Goal: Task Accomplishment & Management: Manage account settings

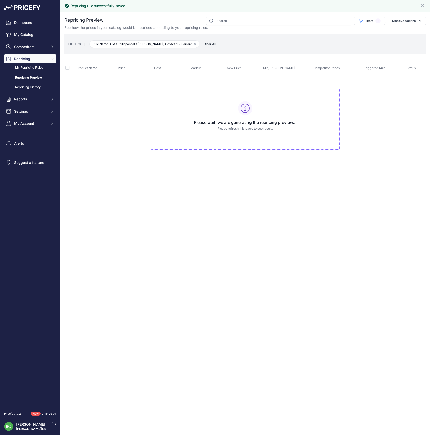
click at [31, 72] on link "My Repricing Rules" at bounding box center [30, 68] width 52 height 9
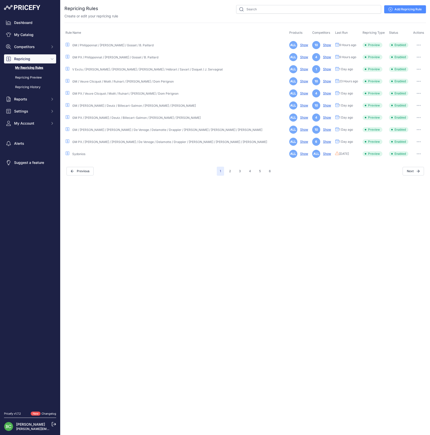
click at [419, 57] on icon "button" at bounding box center [419, 57] width 4 height 1
click at [411, 67] on link "Edit" at bounding box center [409, 68] width 32 height 8
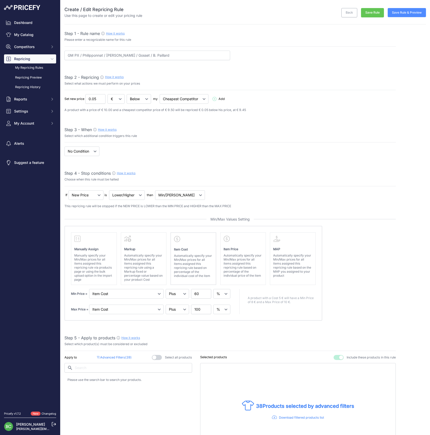
select select "percentage"
select select "7"
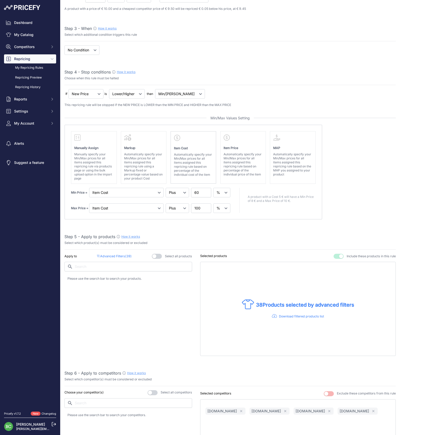
scroll to position [214, 0]
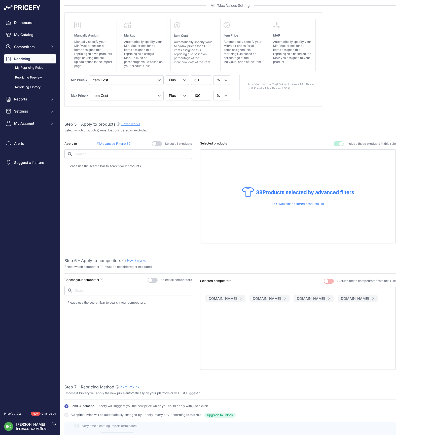
type input "GM PX / Philipponnat / [PERSON_NAME] / Gosset / B. Paillard / [PERSON_NAME]"
click at [117, 142] on p "Advanced Filters ( 39 )" at bounding box center [114, 144] width 35 height 5
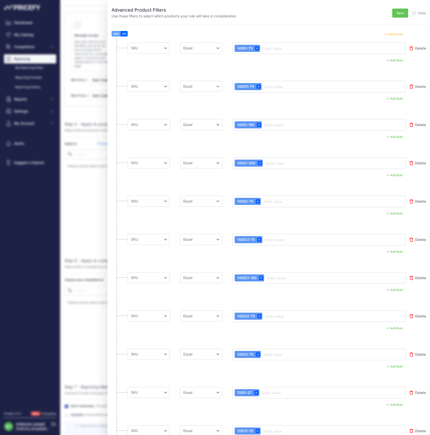
scroll to position [0, 0]
click at [398, 34] on button "Add Group" at bounding box center [394, 34] width 25 height 7
click at [397, 34] on button "Add Group" at bounding box center [394, 34] width 25 height 7
click at [395, 33] on button "Add Group" at bounding box center [394, 34] width 25 height 7
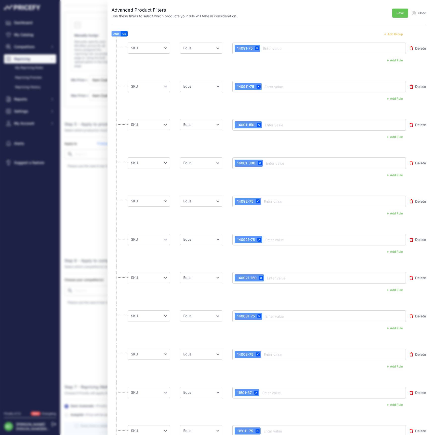
click at [395, 33] on button "Add Group" at bounding box center [394, 34] width 25 height 7
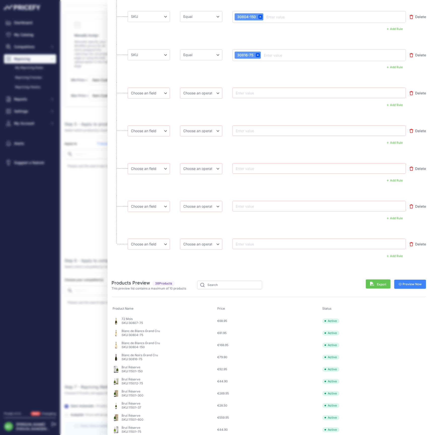
scroll to position [1448, 0]
select select "mp.sku"
drag, startPoint x: 153, startPoint y: 123, endPoint x: 152, endPoint y: 126, distance: 3.3
click at [152, 123] on li "Choose an field Name Price Cost MAP Brand Min Price Max Price SKU GTIN/EAN/ASIN…" at bounding box center [269, 140] width 315 height 38
select select "mp.sku"
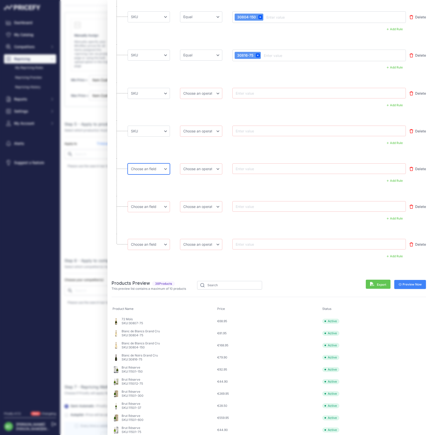
select select "mp.sku"
select select "equal"
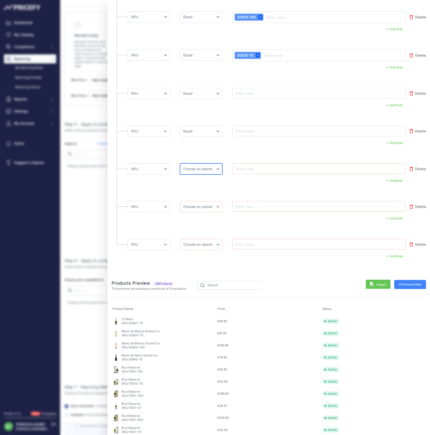
select select "equal"
click at [253, 93] on input "text" at bounding box center [255, 93] width 40 height 6
click at [254, 93] on input "text" at bounding box center [255, 93] width 40 height 6
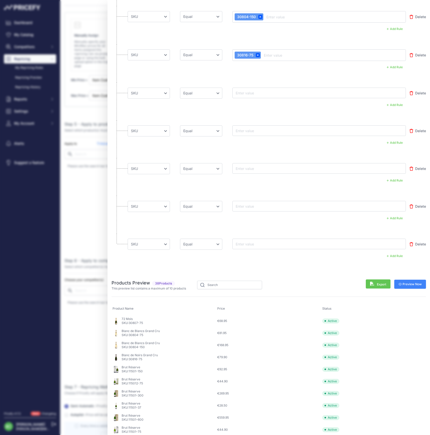
paste input "20201-37"
type input "20201-37"
click at [247, 130] on input "text" at bounding box center [255, 131] width 40 height 6
click at [254, 130] on input "text" at bounding box center [255, 131] width 40 height 6
paste input "20201-75"
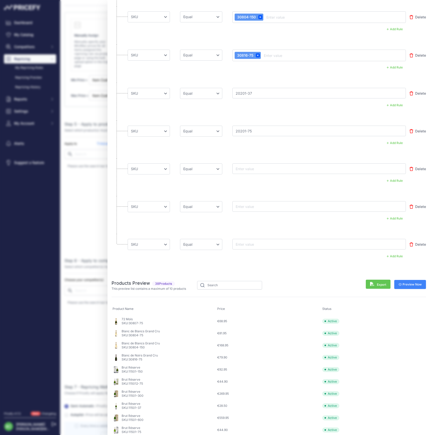
type input "20201-75"
click at [259, 169] on input "text" at bounding box center [255, 169] width 40 height 6
paste input "20201-150"
type input "20201-150"
click at [255, 205] on input "text" at bounding box center [255, 207] width 40 height 6
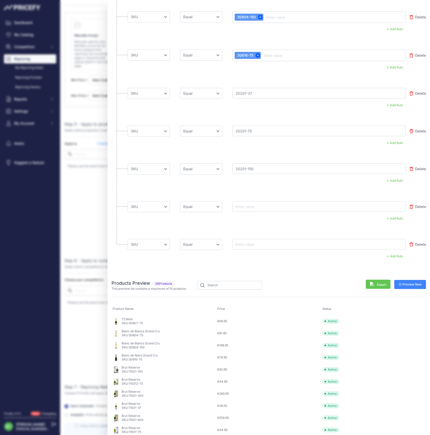
paste input "20202-75"
type input "20202-75"
click at [261, 242] on input "text" at bounding box center [255, 244] width 40 height 6
paste input "20221-75"
type input "20221-75"
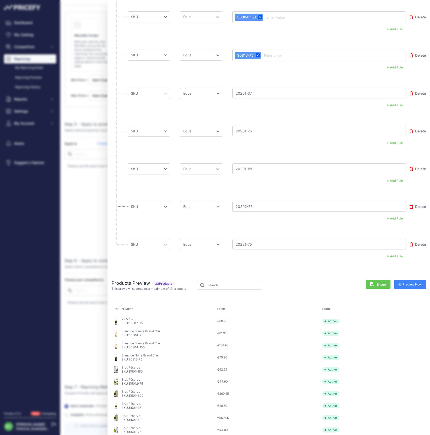
click at [409, 284] on span "Preview Now" at bounding box center [410, 285] width 23 height 4
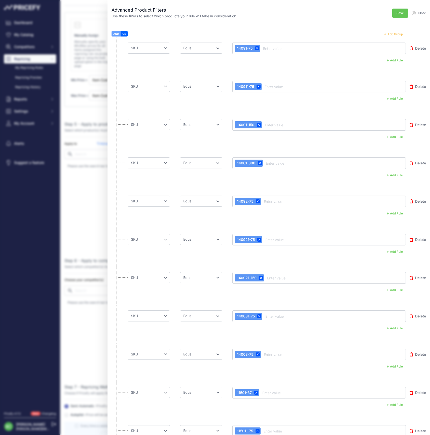
scroll to position [0, 0]
click at [400, 13] on span "Save" at bounding box center [400, 13] width 7 height 4
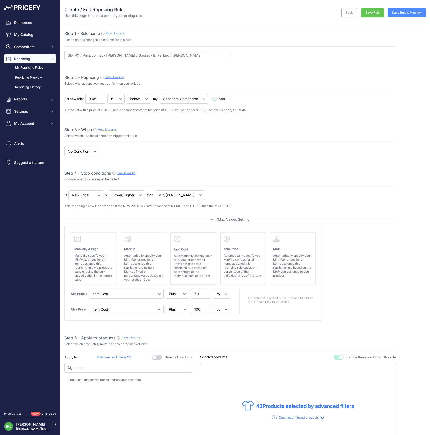
click at [405, 13] on button "Save Rule & Preview" at bounding box center [407, 12] width 38 height 9
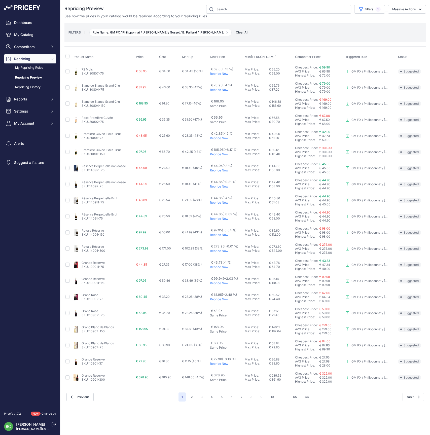
click at [35, 72] on link "My Repricing Rules" at bounding box center [30, 68] width 52 height 9
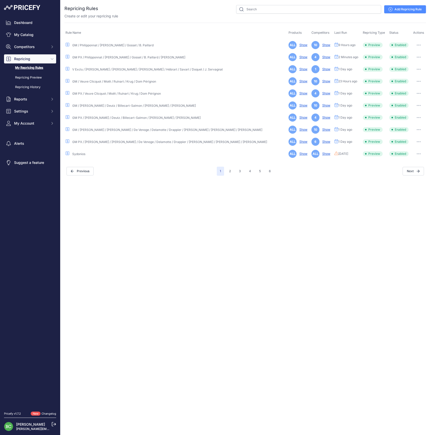
click at [417, 44] on button "button" at bounding box center [419, 45] width 10 height 7
click at [411, 56] on link "Edit" at bounding box center [409, 56] width 32 height 8
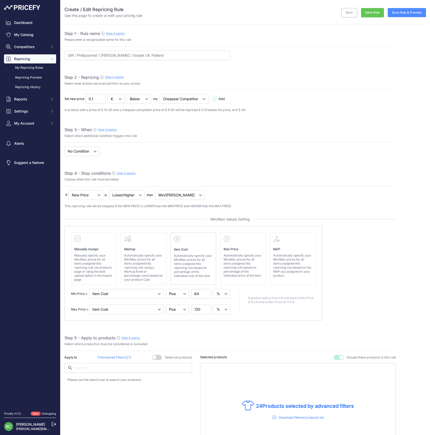
select select "percentage"
select select "7"
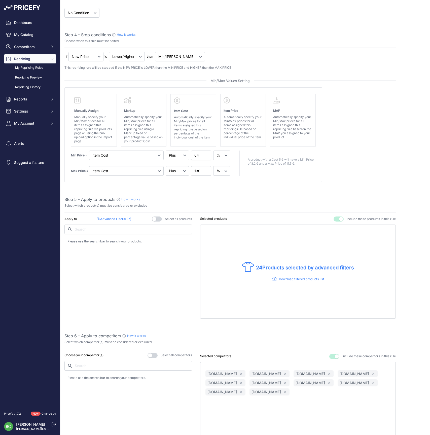
scroll to position [206, 0]
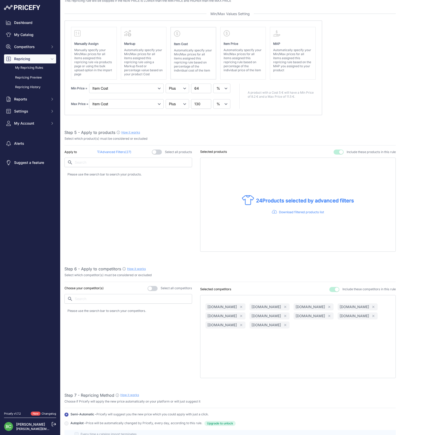
type input "GM / Philipponnat / [PERSON_NAME] / Gosset / B. Paillard / [PERSON_NAME]"
click at [120, 151] on p "Advanced Filters ( 27 )" at bounding box center [114, 152] width 34 height 5
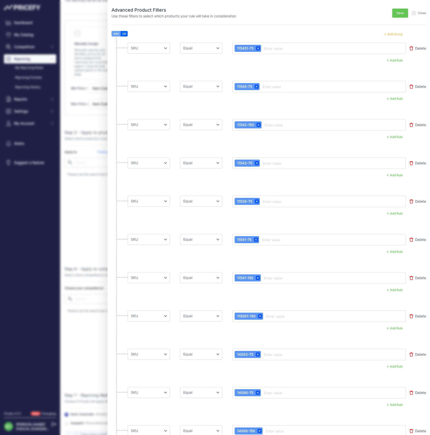
click at [396, 35] on button "Add Group" at bounding box center [394, 34] width 25 height 7
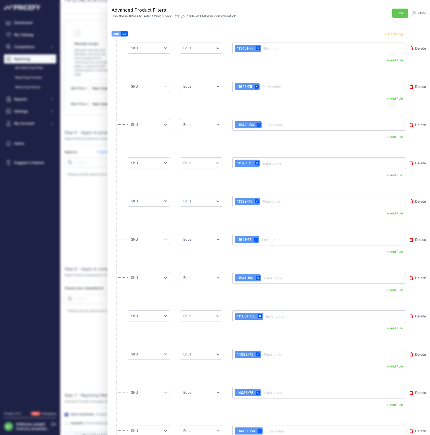
click at [396, 35] on button "Add Group" at bounding box center [394, 34] width 25 height 7
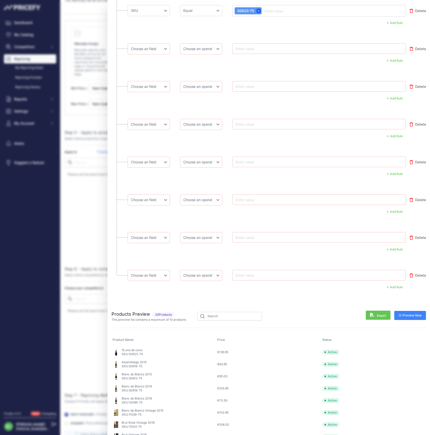
scroll to position [1031, 0]
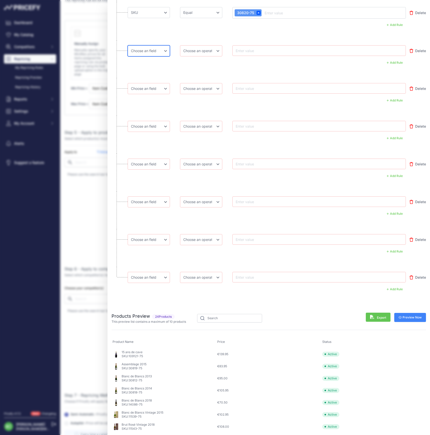
select select "mp.sku"
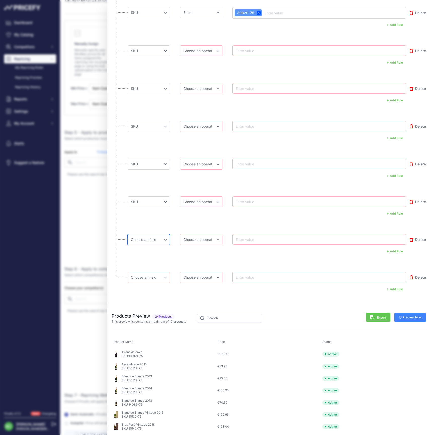
select select "mp.sku"
select select "equal"
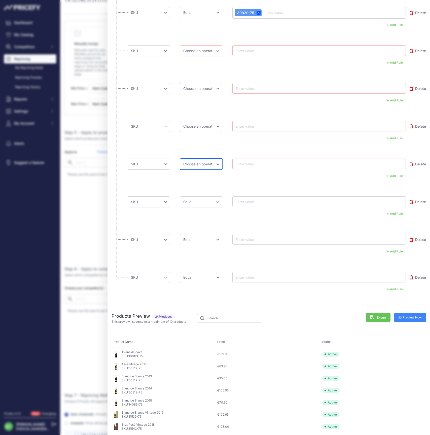
select select "equal"
click at [194, 57] on li "Choose an field Name Price Cost MAP Brand Min Price Max Price SKU GTIN/EAN/ASIN…" at bounding box center [269, 59] width 315 height 38
select select "equal"
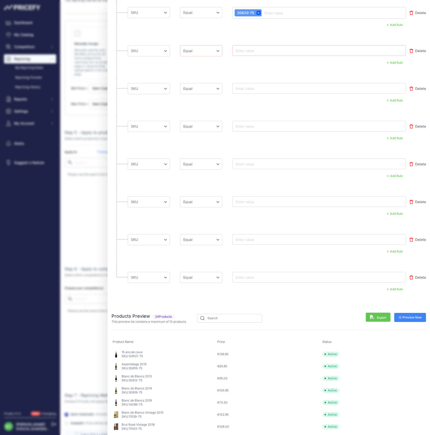
click at [256, 52] on input "text" at bounding box center [255, 51] width 40 height 6
click at [264, 50] on input "text" at bounding box center [255, 51] width 40 height 6
paste input "20236-75"
type input "20236-75"
click at [251, 87] on input "text" at bounding box center [255, 88] width 40 height 6
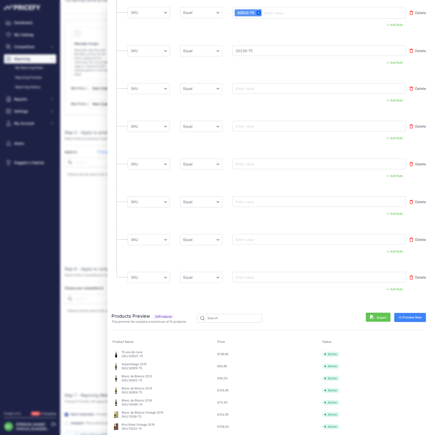
paste input "20237-75"
type input "20237-75"
click at [250, 124] on input "text" at bounding box center [255, 126] width 40 height 6
paste input "20205-75"
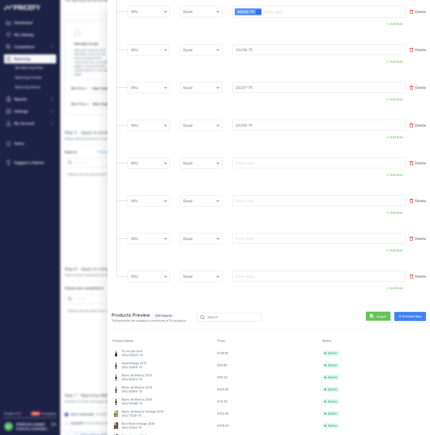
type input "20205-75"
drag, startPoint x: 245, startPoint y: 162, endPoint x: 223, endPoint y: 167, distance: 22.5
click at [245, 162] on input "text" at bounding box center [255, 163] width 40 height 6
paste input "20218-75"
type input "20218-75"
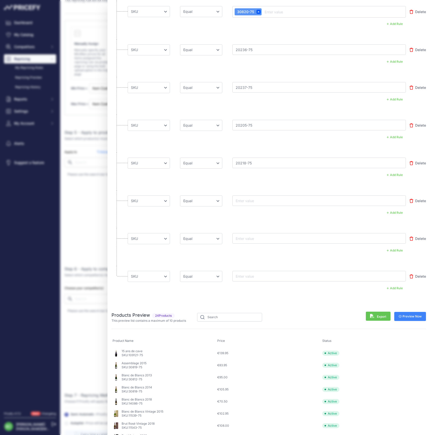
click at [251, 200] on input "text" at bounding box center [255, 201] width 40 height 6
paste input "20235-75"
type input "20235-75"
click at [279, 239] on div at bounding box center [319, 239] width 169 height 6
click at [248, 239] on input "text" at bounding box center [255, 239] width 40 height 6
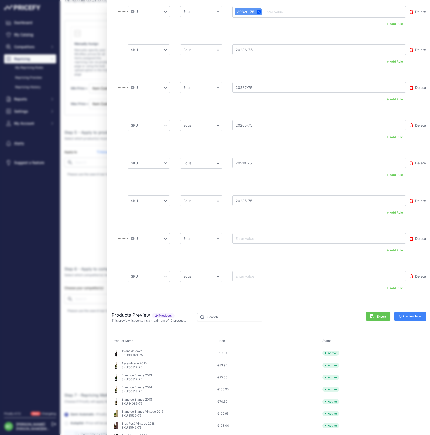
paste input "20220-75"
type input "20220-75"
click at [270, 274] on input "text" at bounding box center [255, 276] width 40 height 6
paste input "20238-75"
type input "20238-75"
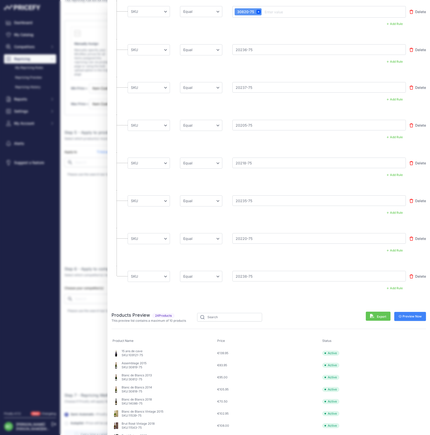
click at [411, 316] on span "Preview Now" at bounding box center [410, 317] width 23 height 4
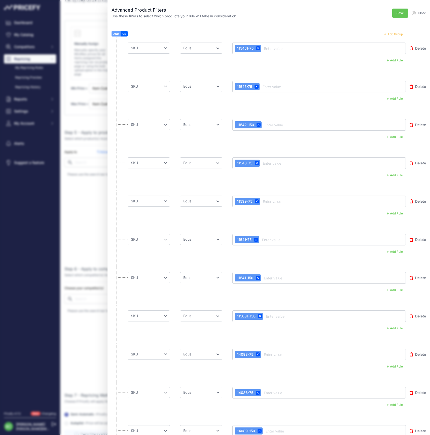
scroll to position [0, 0]
click at [399, 15] on span "Save" at bounding box center [400, 13] width 7 height 4
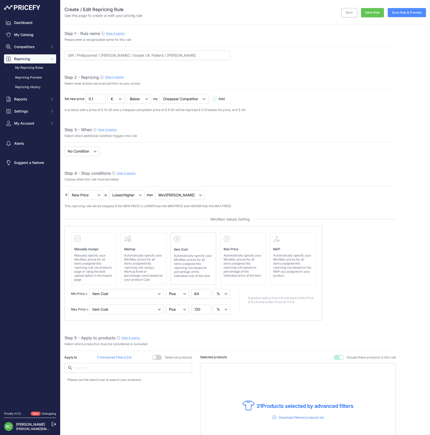
click at [401, 13] on button "Save Rule & Preview" at bounding box center [407, 12] width 38 height 9
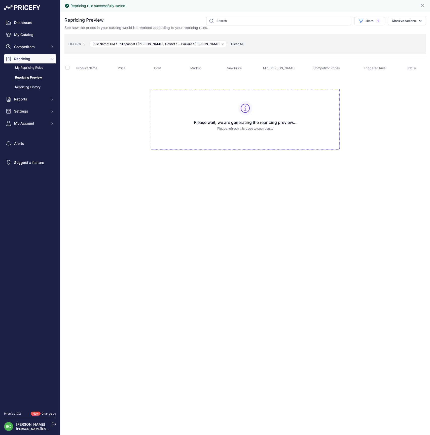
click at [107, 330] on div "Repricing rule successfully saved Close You are not connected to the internet." at bounding box center [245, 217] width 370 height 435
